Goal: Find specific page/section: Find specific page/section

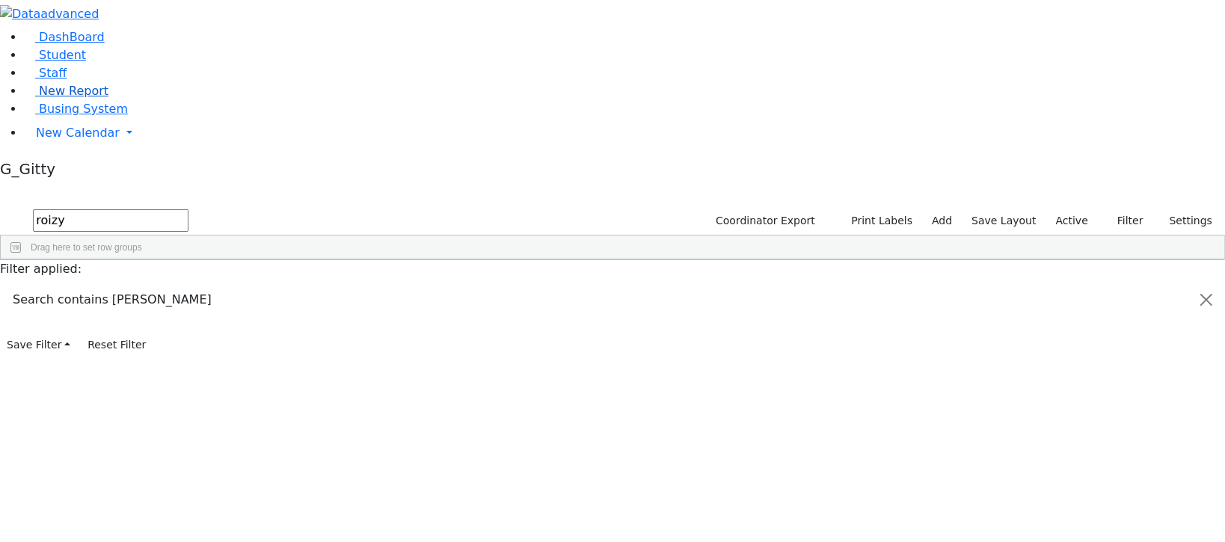
type input "roizy"
drag, startPoint x: 322, startPoint y: 171, endPoint x: 314, endPoint y: 194, distance: 23.9
click at [189, 324] on div "Orgel" at bounding box center [141, 334] width 95 height 20
click at [53, 116] on span "Busing System" at bounding box center [83, 109] width 89 height 14
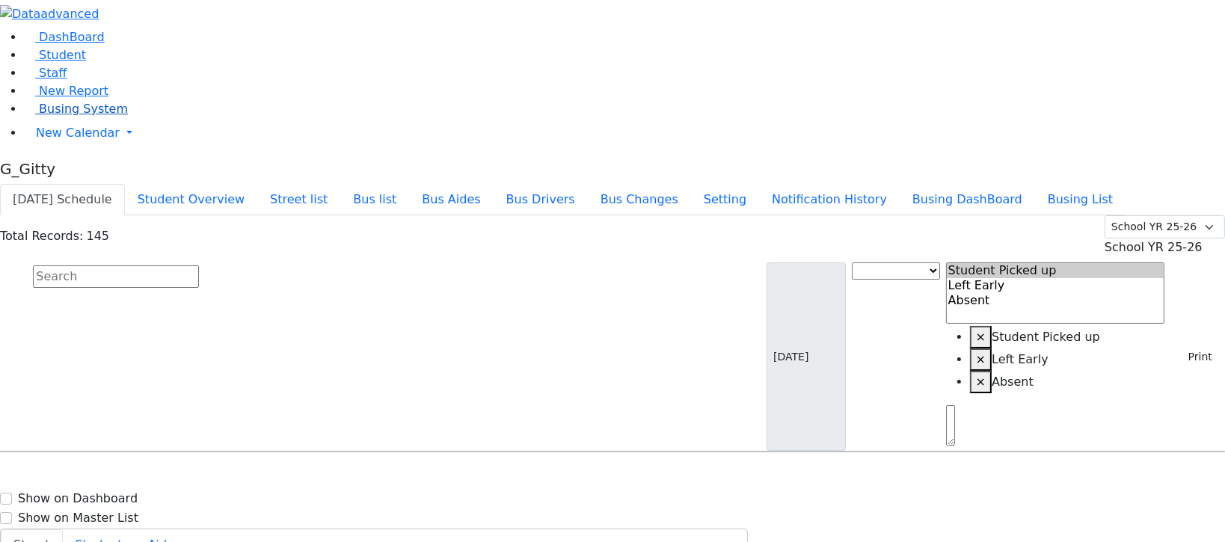
click at [55, 116] on link "Busing System" at bounding box center [76, 109] width 104 height 14
click at [1014, 184] on button "Busing DashBoard" at bounding box center [967, 199] width 135 height 31
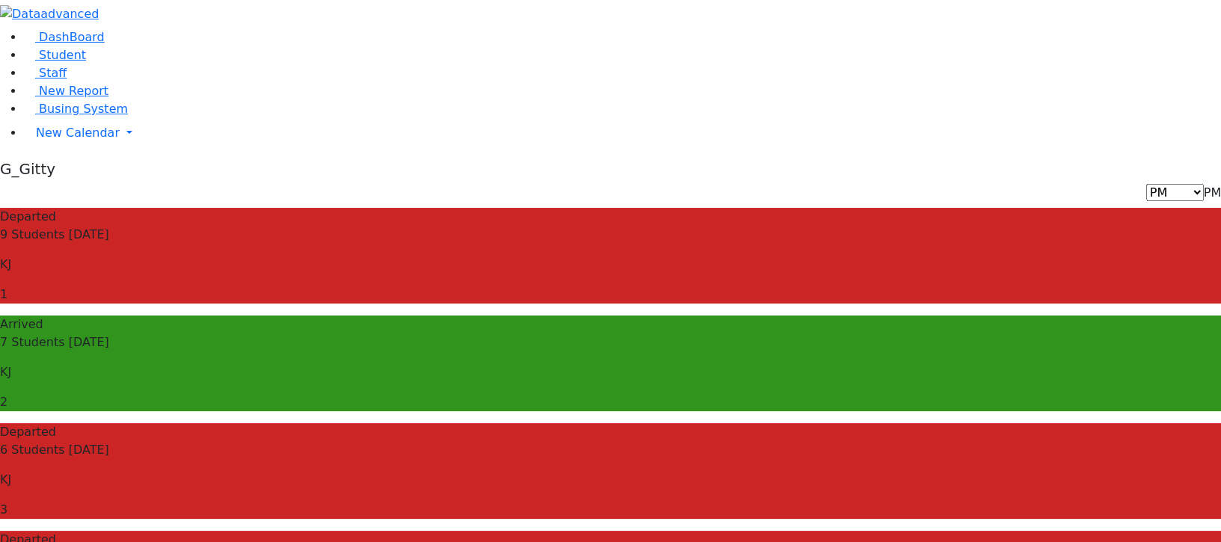
click at [1204, 185] on span "PM" at bounding box center [1212, 192] width 17 height 14
select select "3"
